Goal: Ask a question

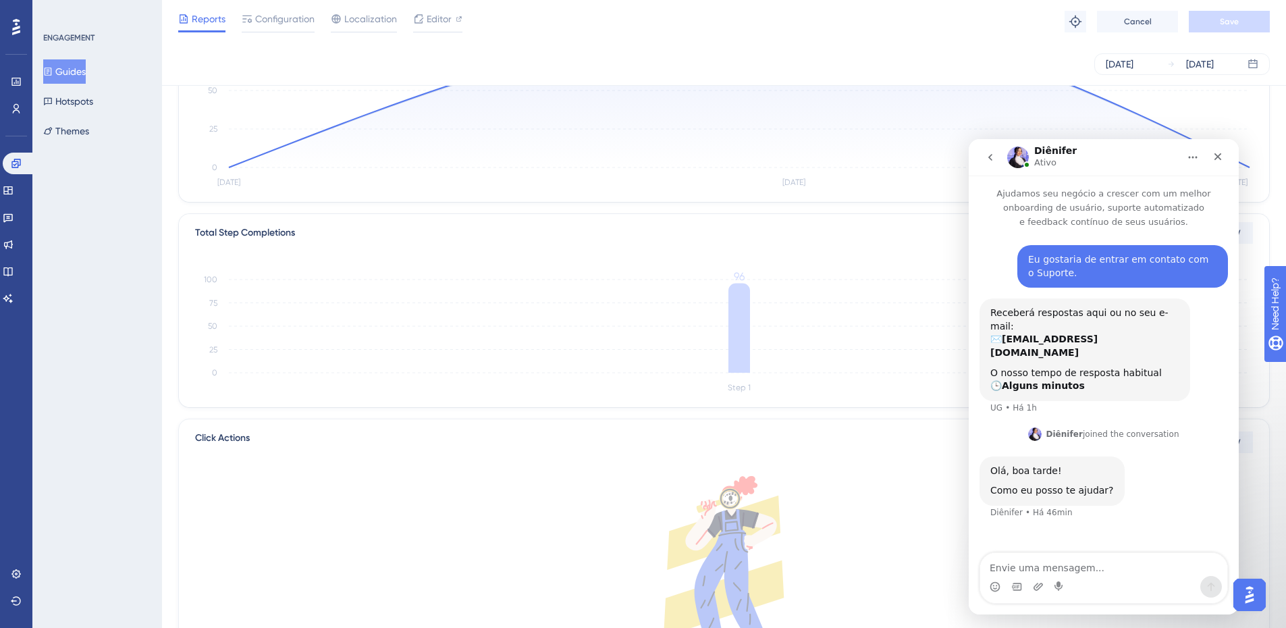
scroll to position [202, 0]
click at [1111, 568] on textarea "Envie uma mensagem..." at bounding box center [1103, 564] width 247 height 23
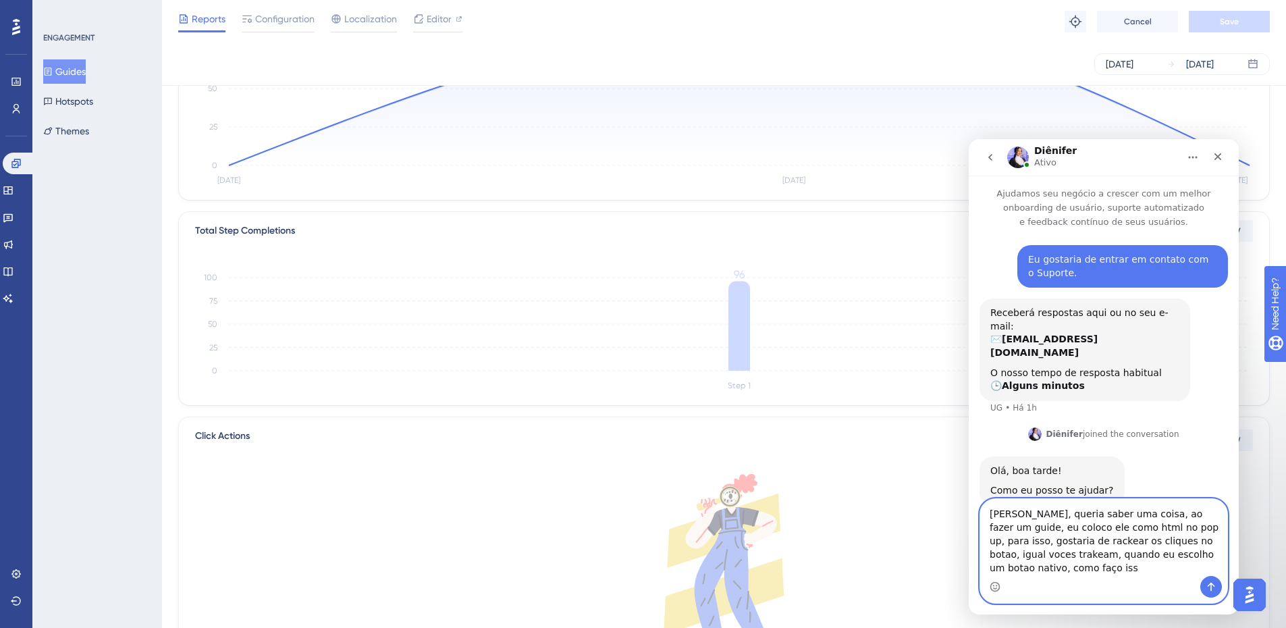
type textarea "[PERSON_NAME], queria saber uma coisa, ao fazer um guide, eu coloco ele como ht…"
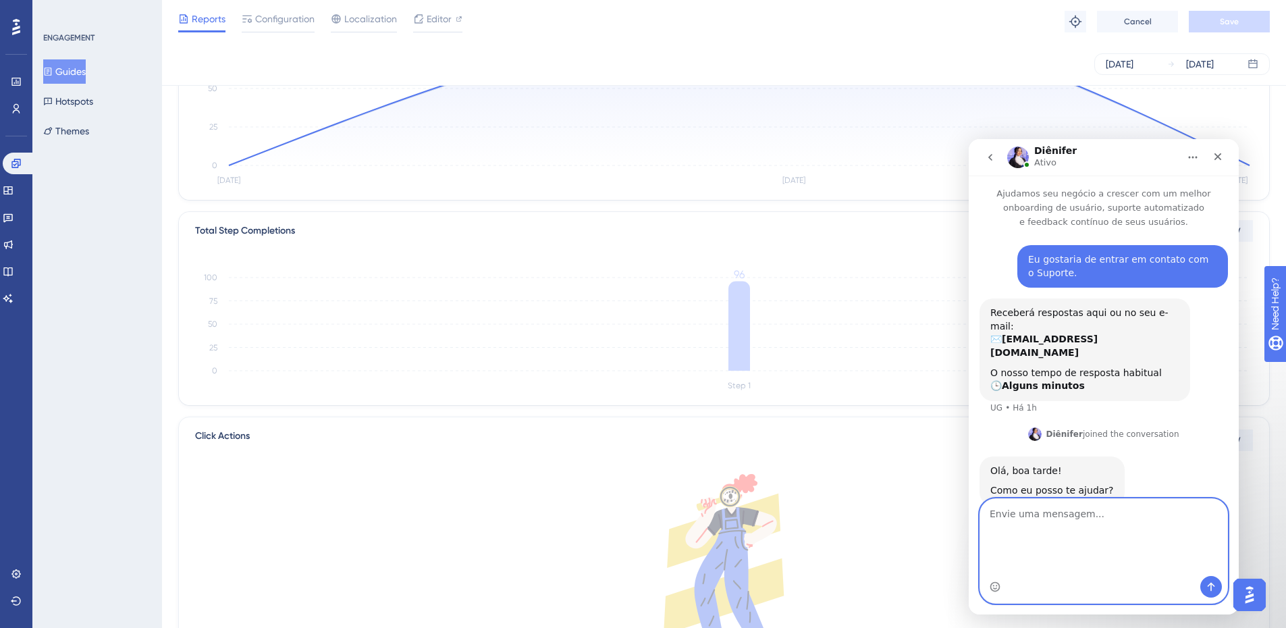
scroll to position [48, 0]
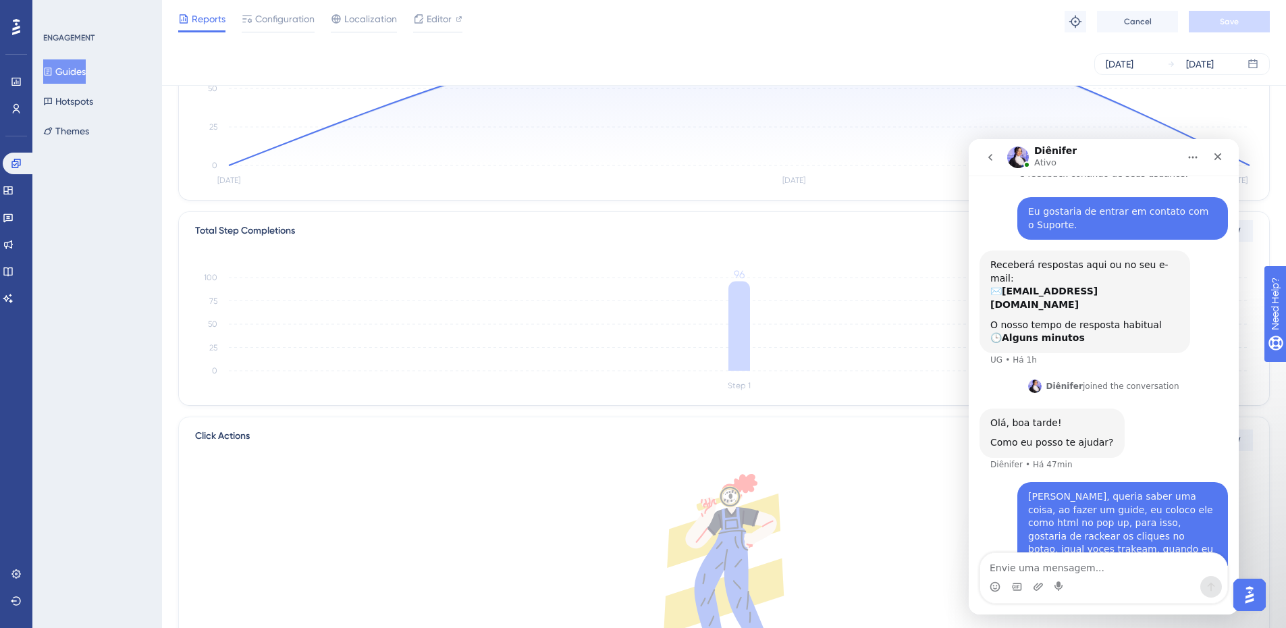
click at [86, 72] on button "Guides" at bounding box center [64, 71] width 43 height 24
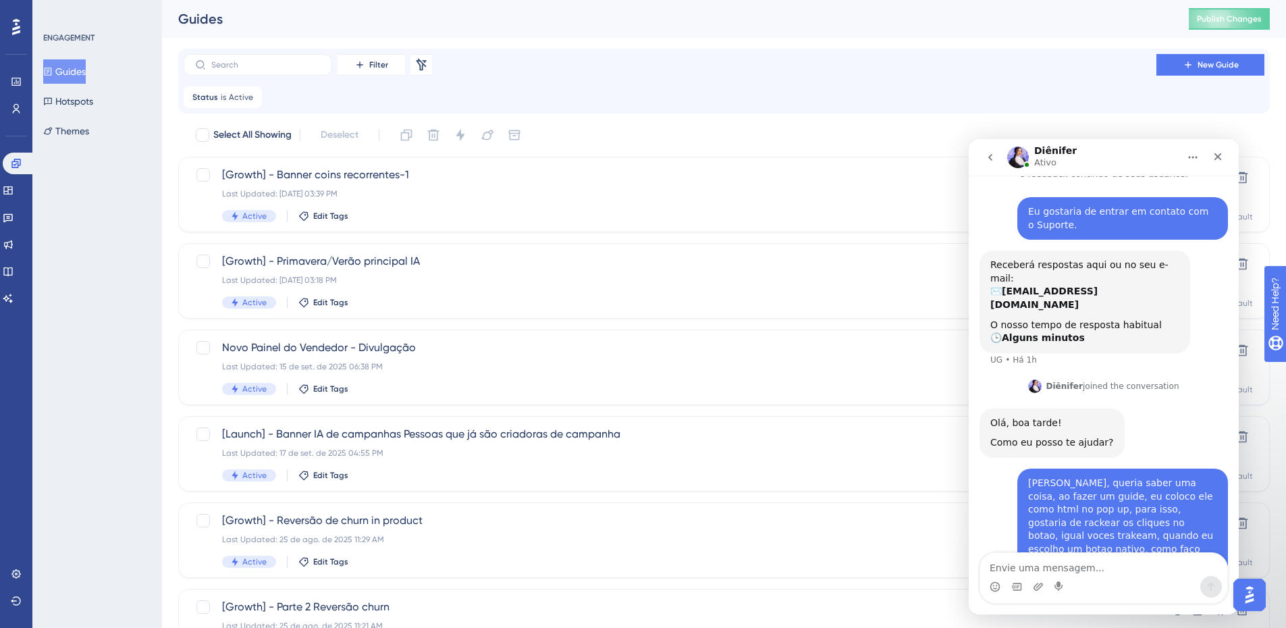
scroll to position [161, 0]
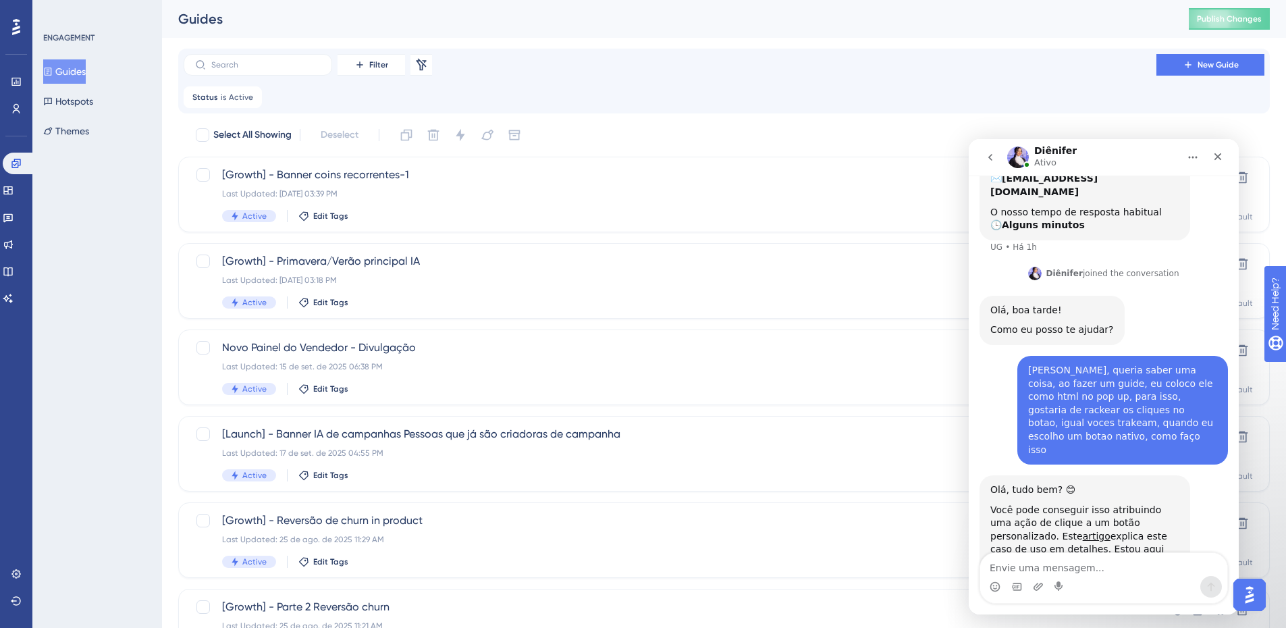
click at [1073, 504] on div "Você pode conseguir isso atribuindo uma ação de clique a um botão personalizado…" at bounding box center [1084, 537] width 189 height 66
click at [1074, 504] on div "Você pode conseguir isso atribuindo uma ação de clique a um botão personalizado…" at bounding box center [1084, 537] width 189 height 66
click at [1079, 504] on div "Você pode conseguir isso atribuindo uma ação de clique a um botão personalizado…" at bounding box center [1084, 537] width 189 height 66
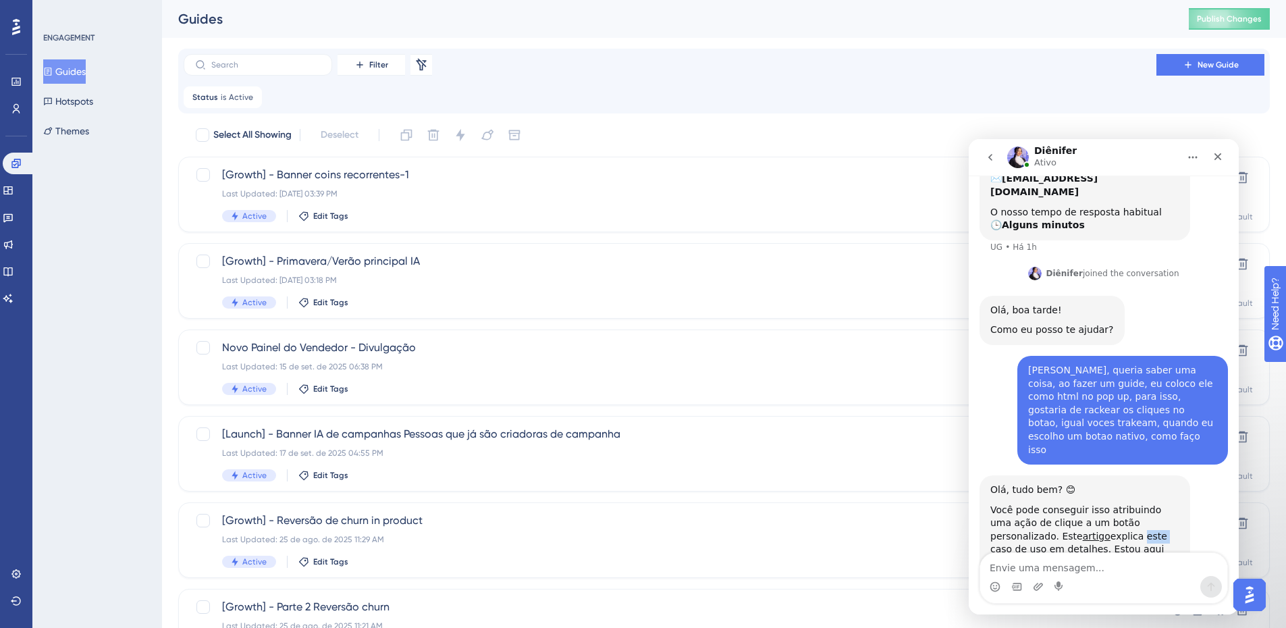
click at [1079, 504] on div "Você pode conseguir isso atribuindo uma ação de clique a um botão personalizado…" at bounding box center [1084, 537] width 189 height 66
click at [1084, 504] on div "Você pode conseguir isso atribuindo uma ação de clique a um botão personalizado…" at bounding box center [1084, 537] width 189 height 66
click at [1083, 531] on link "artigo" at bounding box center [1097, 536] width 28 height 11
click at [1075, 558] on textarea "Envie uma mensagem..." at bounding box center [1103, 564] width 247 height 23
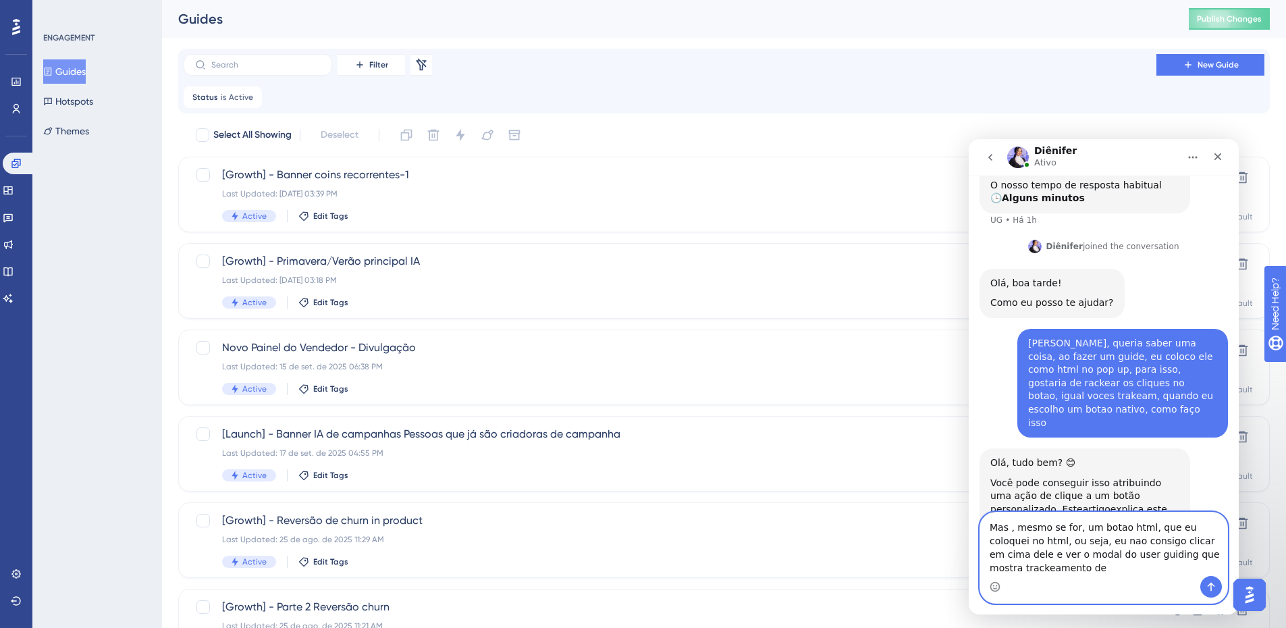
scroll to position [201, 0]
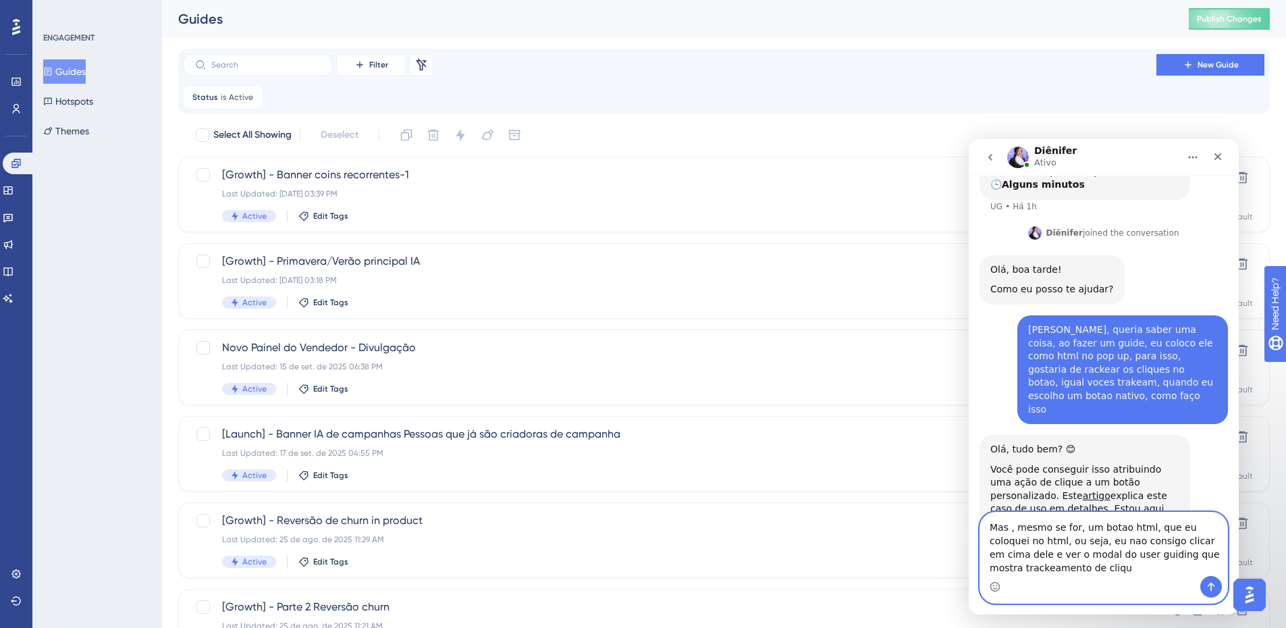
type textarea "Mas , mesmo se for, um botao html, que eu coloquei no html, ou seja, eu nao con…"
